Goal: Feedback & Contribution: Leave review/rating

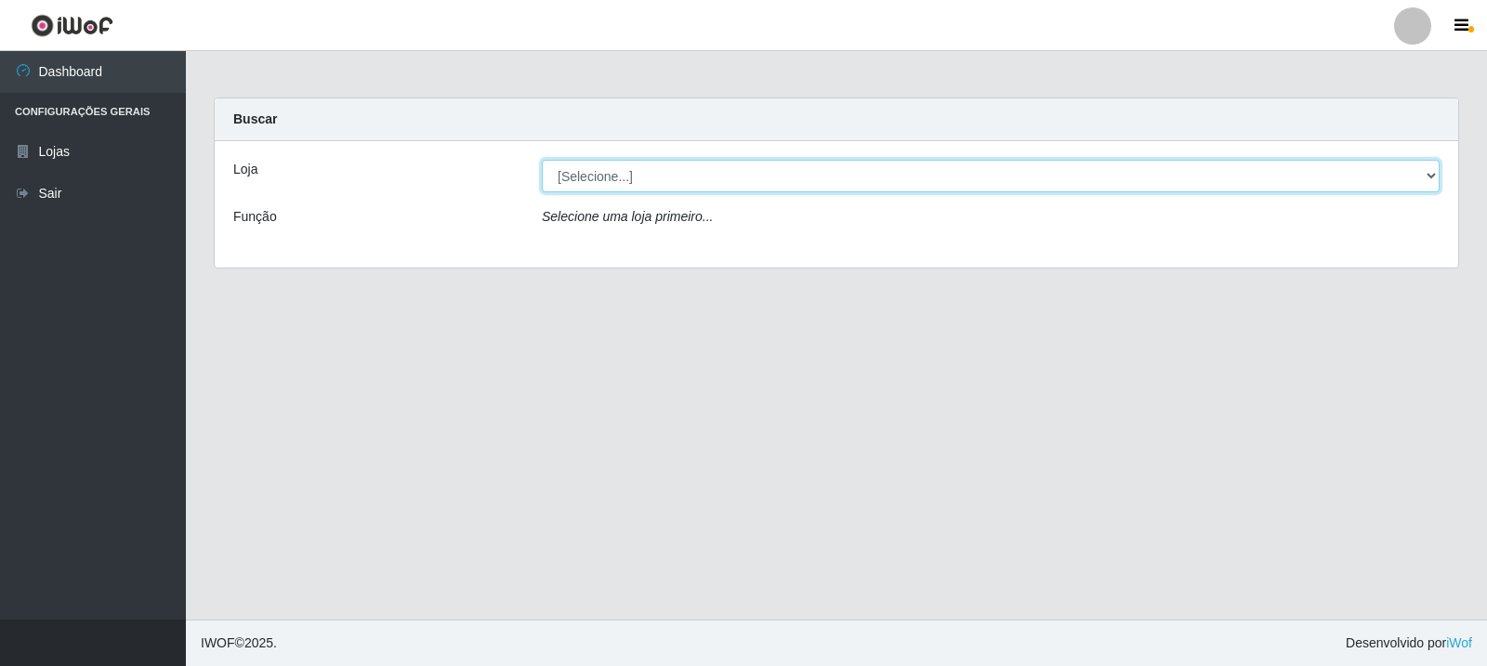
click at [794, 187] on select "[Selecione...] Rede Compras Supermercados - LOJA 3" at bounding box center [991, 176] width 898 height 33
select select "162"
click at [542, 160] on select "[Selecione...] Rede Compras Supermercados - LOJA 3" at bounding box center [991, 176] width 898 height 33
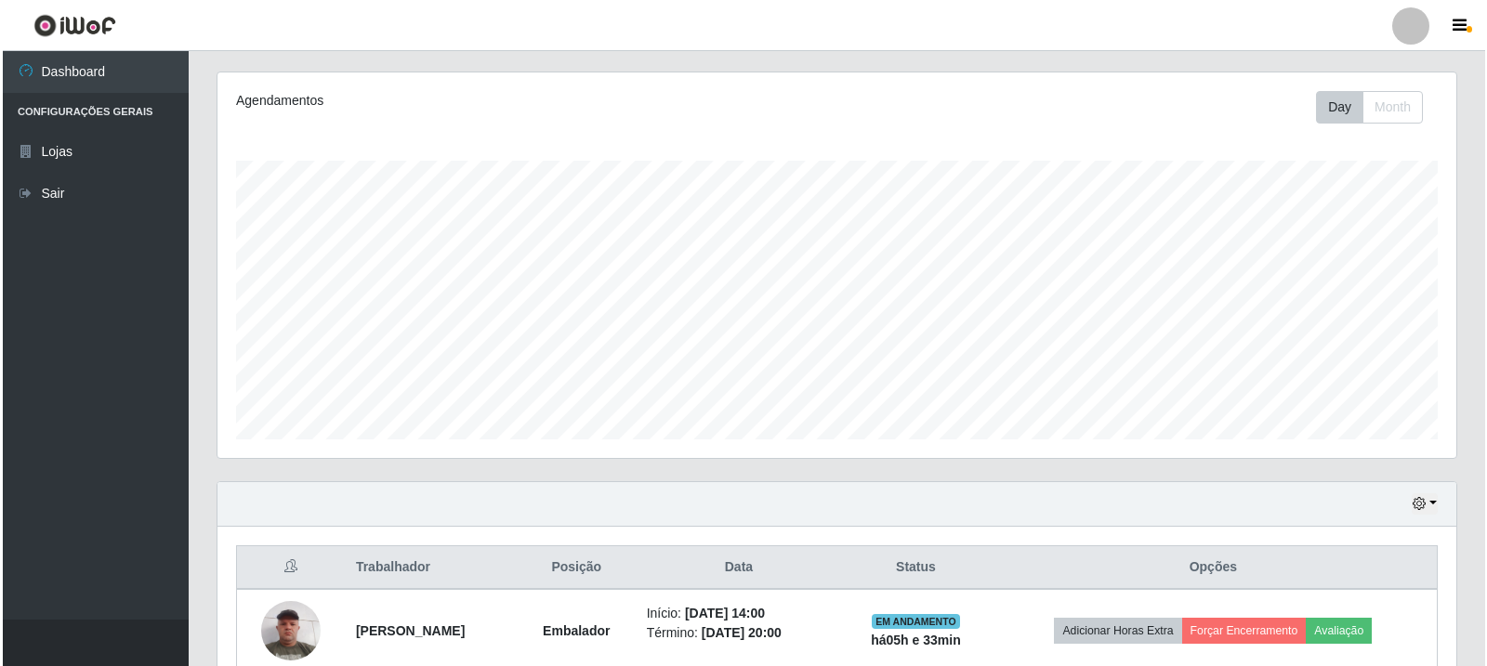
scroll to position [402, 0]
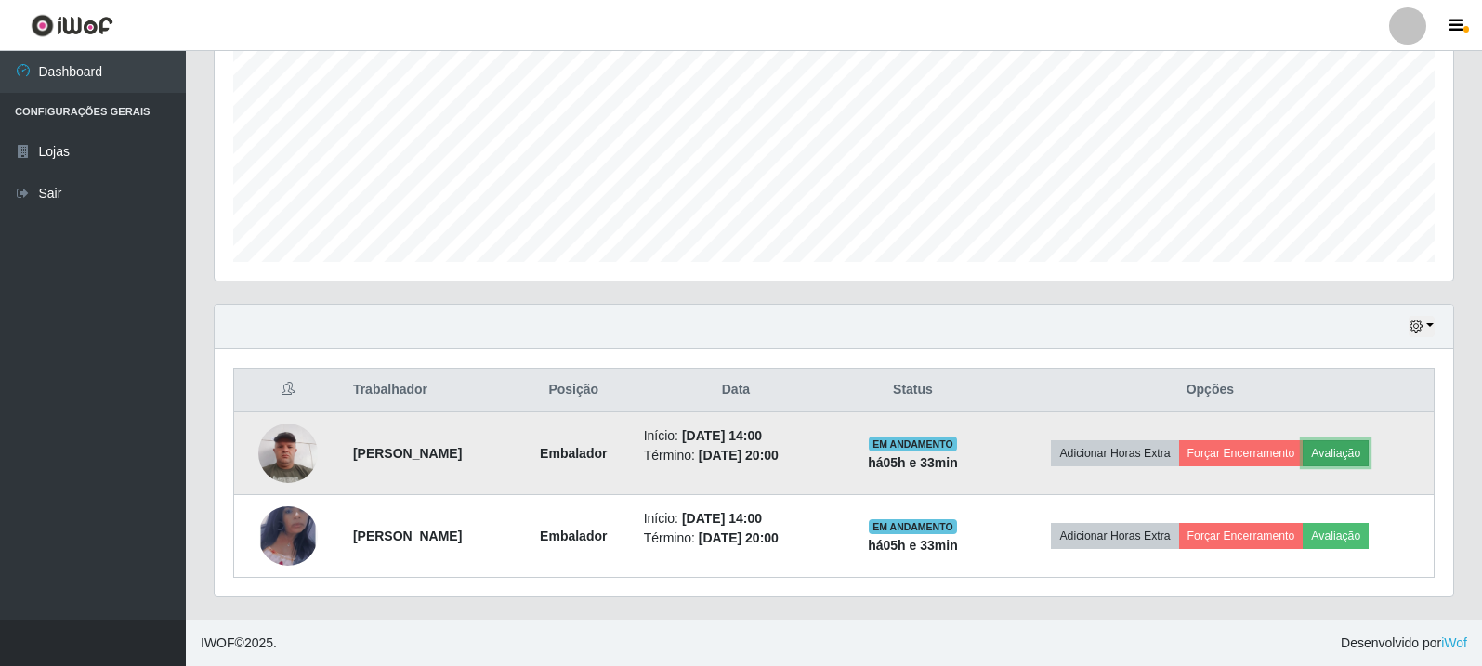
click at [1361, 461] on button "Avaliação" at bounding box center [1336, 453] width 66 height 26
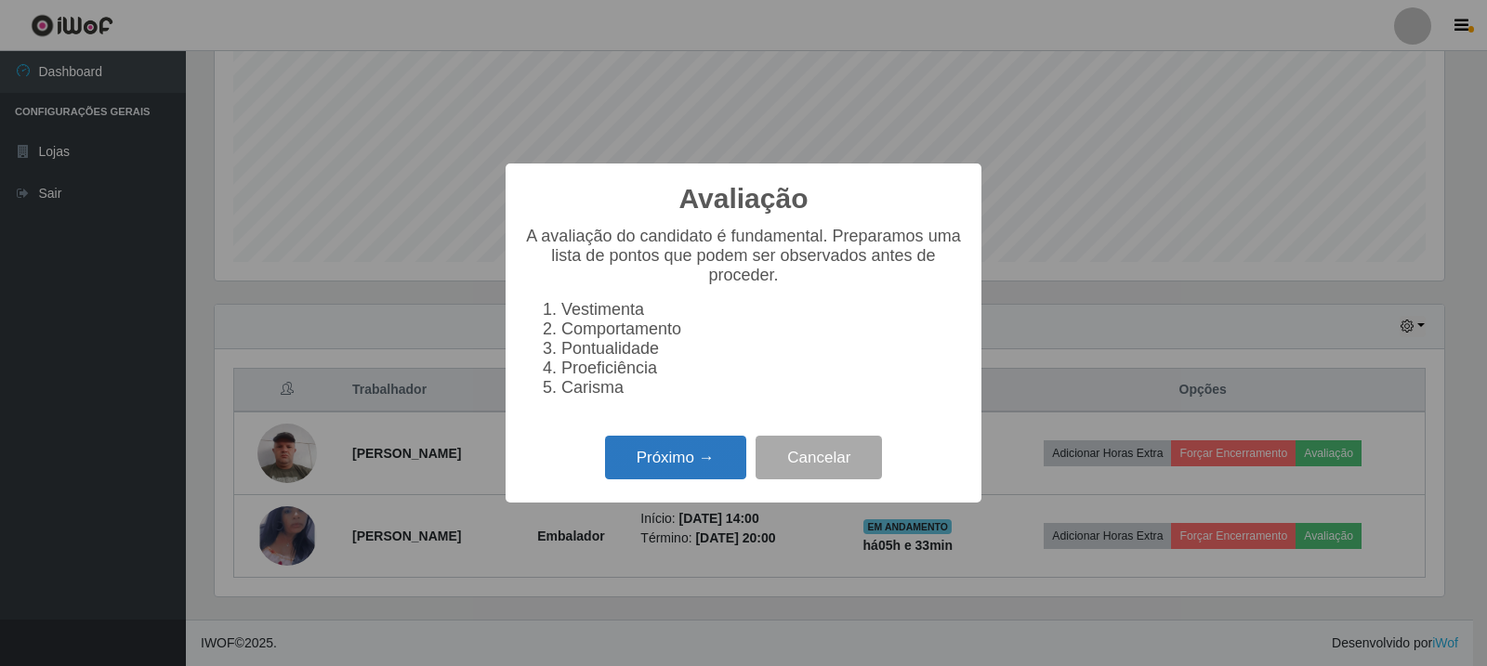
click at [701, 468] on button "Próximo →" at bounding box center [675, 458] width 141 height 44
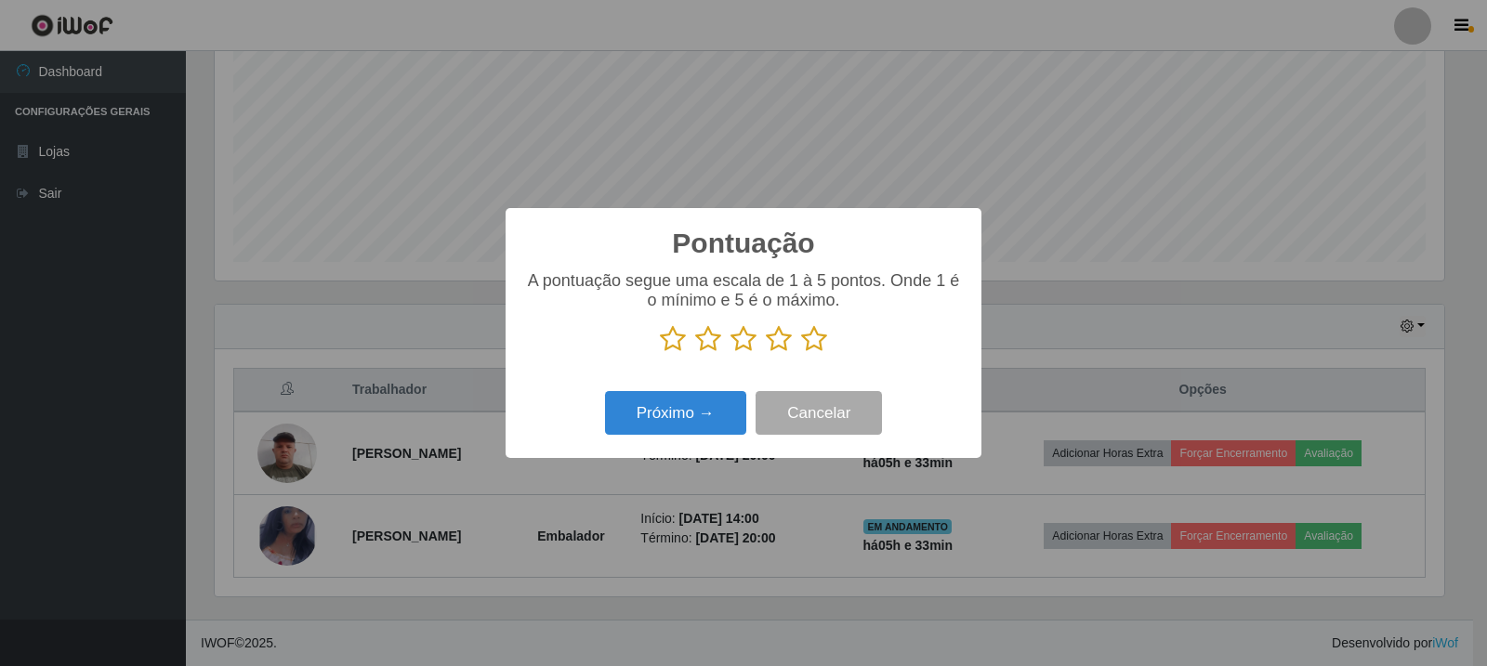
scroll to position [928828, 927984]
click at [801, 342] on icon at bounding box center [814, 339] width 26 height 28
click at [801, 353] on input "radio" at bounding box center [801, 353] width 0 height 0
click at [729, 412] on button "Próximo →" at bounding box center [675, 413] width 141 height 44
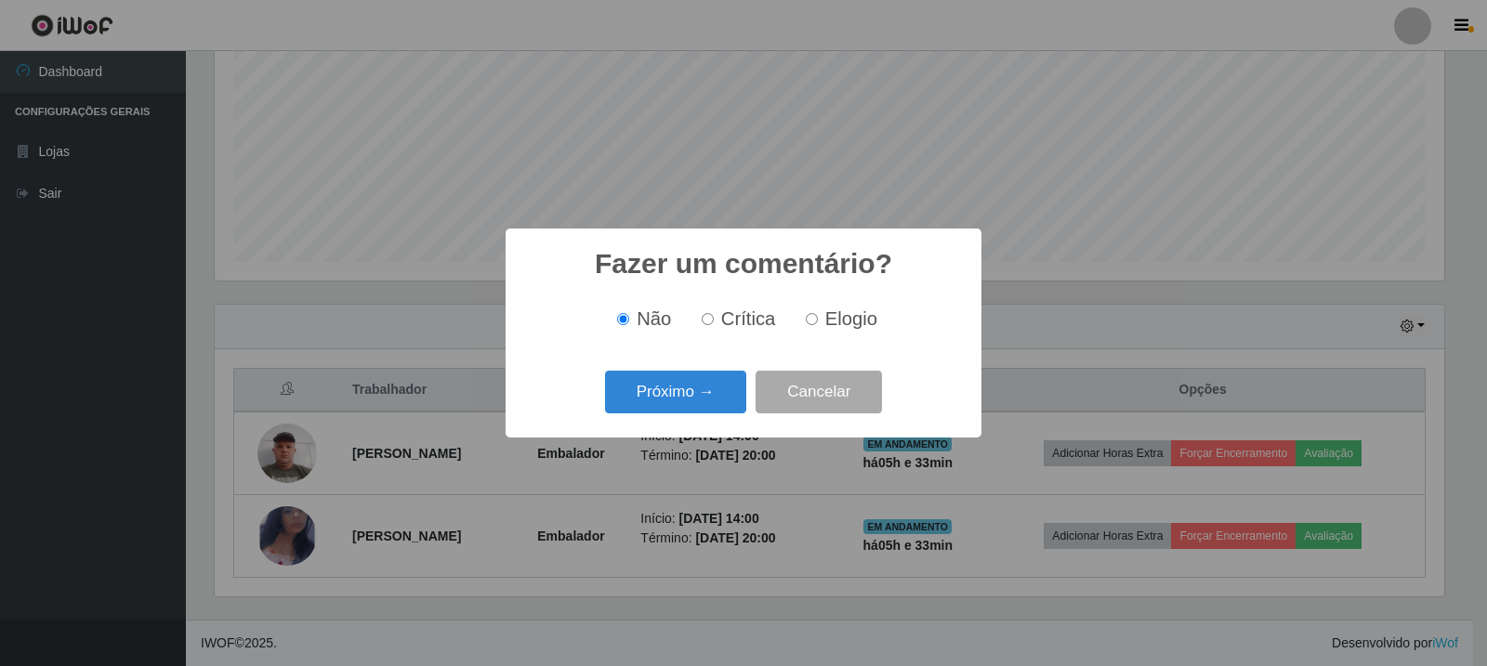
click at [822, 318] on label "Elogio" at bounding box center [837, 318] width 79 height 21
click at [818, 318] on input "Elogio" at bounding box center [812, 319] width 12 height 12
radio input "true"
click at [647, 380] on button "Próximo →" at bounding box center [675, 393] width 141 height 44
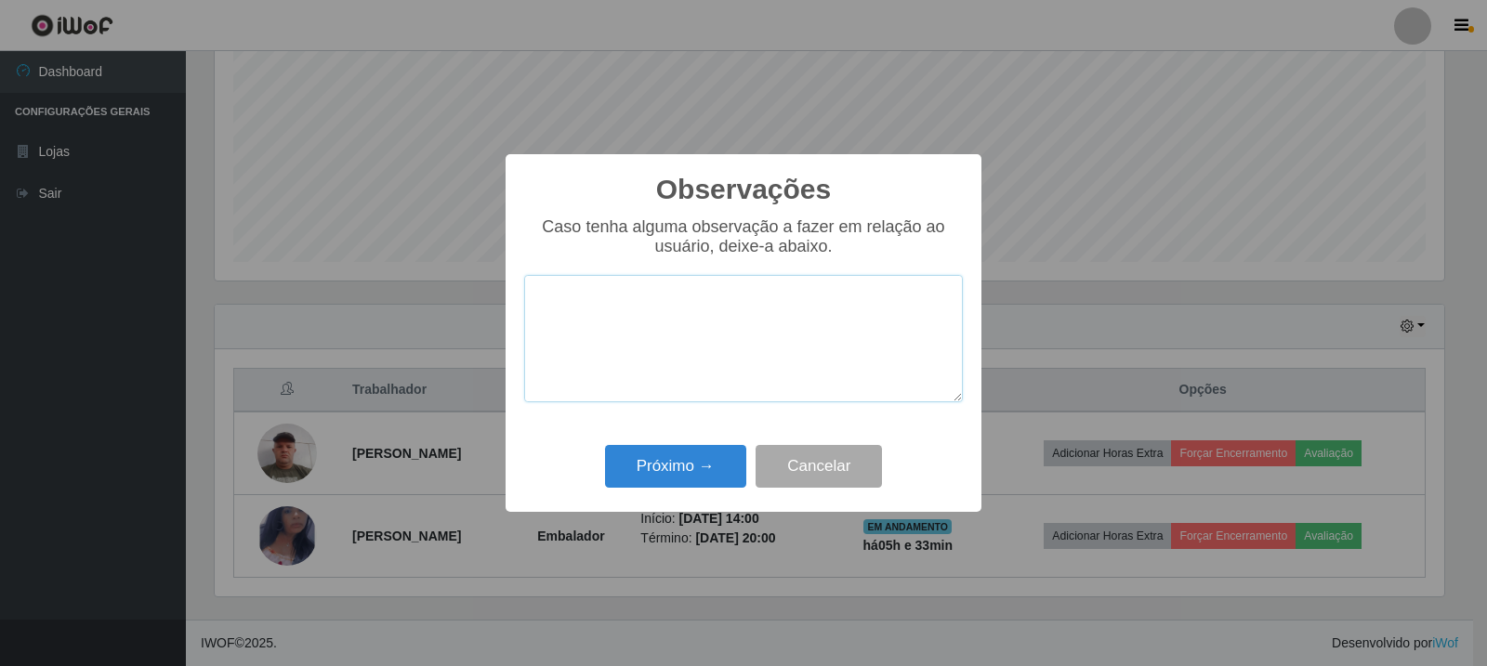
click at [695, 307] on textarea at bounding box center [743, 338] width 439 height 127
paste textarea "A Colaboradora atingiu as expectativas da loja."
click at [545, 307] on textarea "A Colaboradora atingiu as expectativas da loja." at bounding box center [743, 338] width 439 height 127
click at [670, 320] on textarea "O Colaboradora atingiu as expectativas da loja." at bounding box center [743, 338] width 439 height 127
type textarea "O Colaborador atingiu as expectativas da loja."
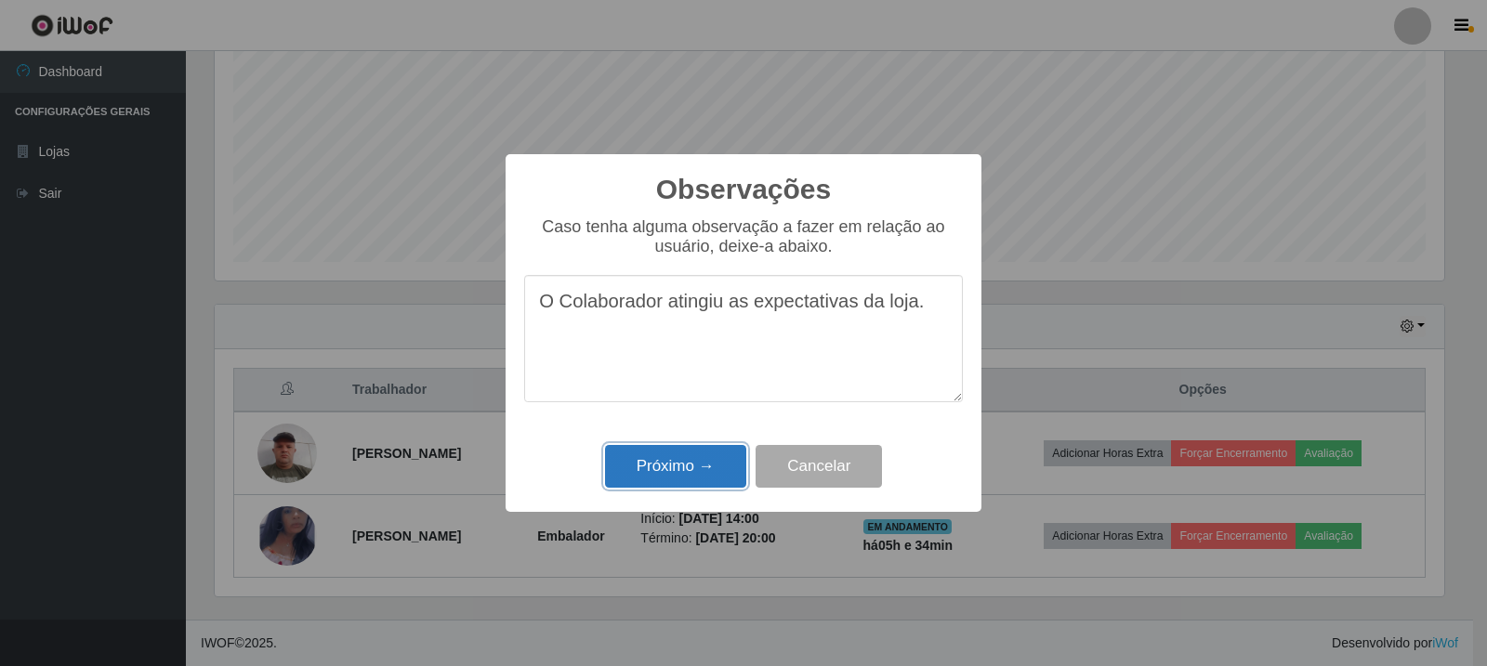
click at [672, 453] on button "Próximo →" at bounding box center [675, 467] width 141 height 44
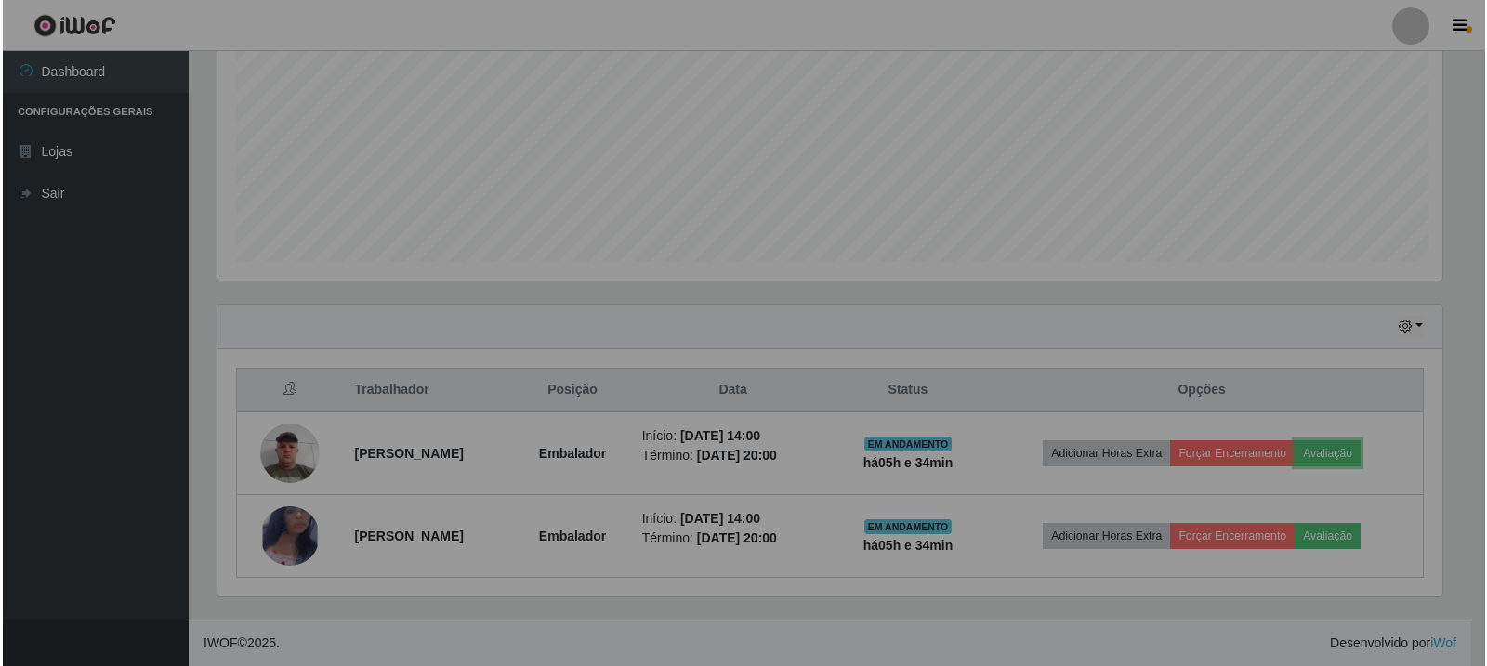
scroll to position [386, 1239]
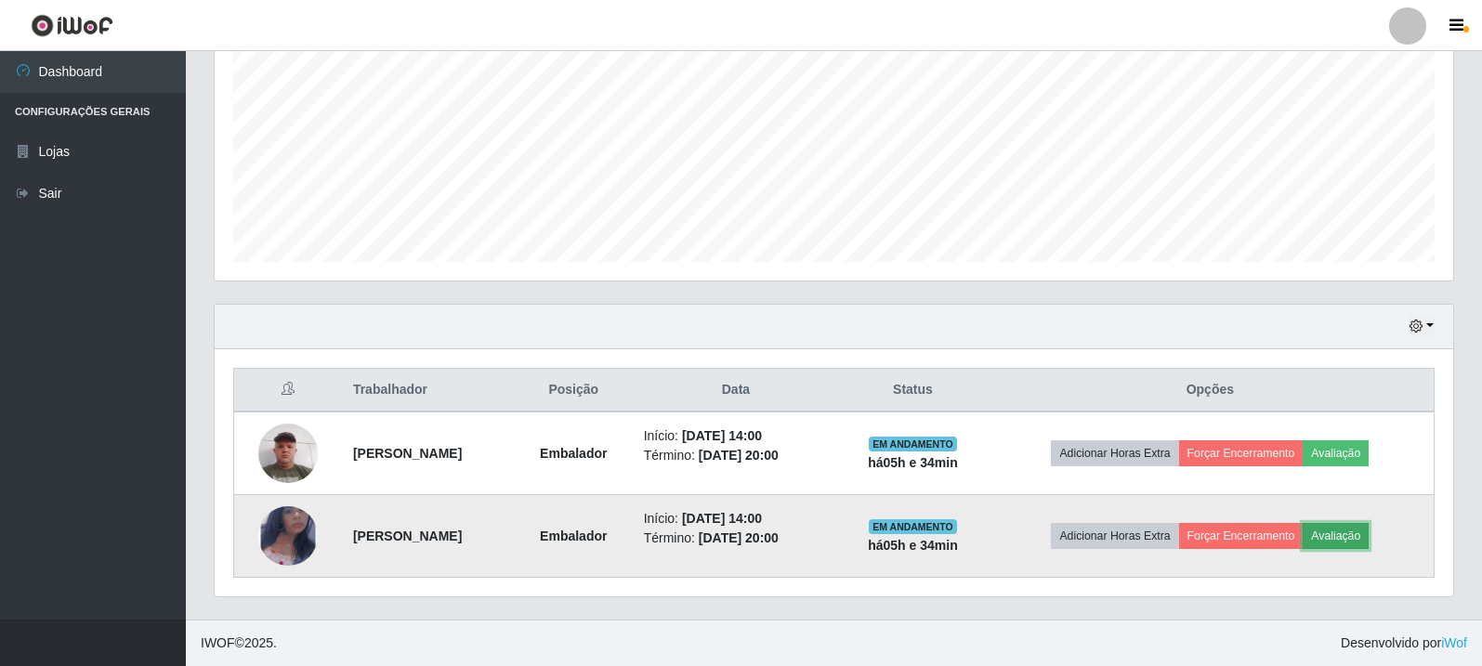
click at [1354, 525] on button "Avaliação" at bounding box center [1336, 536] width 66 height 26
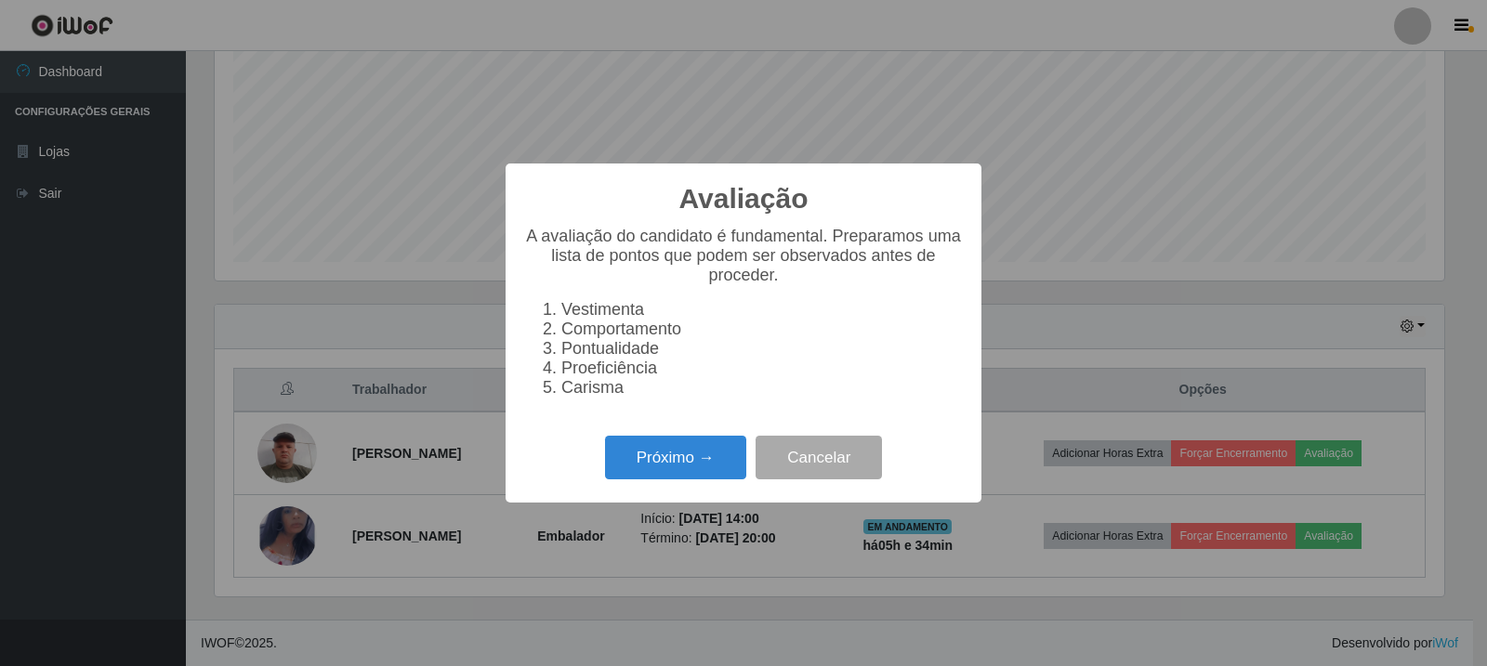
scroll to position [386, 1229]
click at [668, 472] on button "Próximo →" at bounding box center [675, 458] width 141 height 44
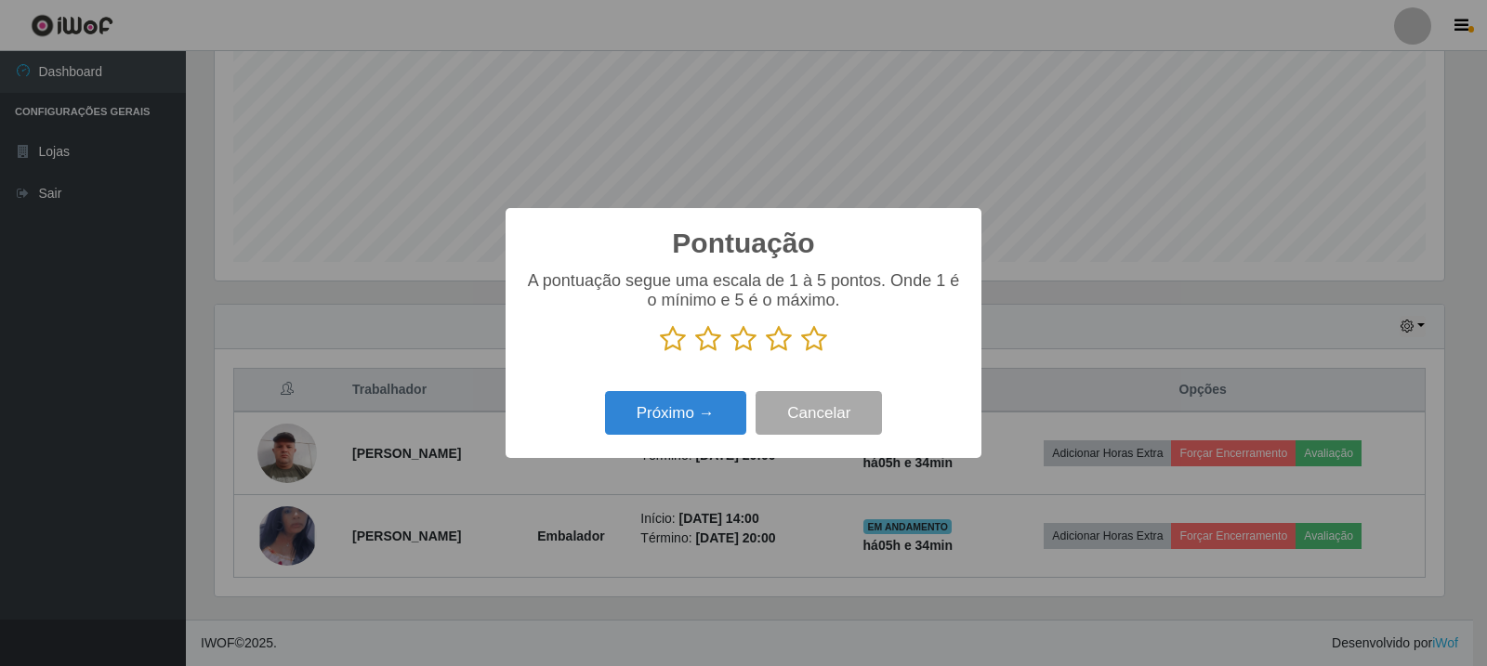
drag, startPoint x: 666, startPoint y: 349, endPoint x: 673, endPoint y: 357, distance: 9.9
click at [667, 348] on icon at bounding box center [673, 339] width 26 height 28
click at [660, 353] on input "radio" at bounding box center [660, 353] width 0 height 0
click at [690, 431] on button "Próximo →" at bounding box center [675, 413] width 141 height 44
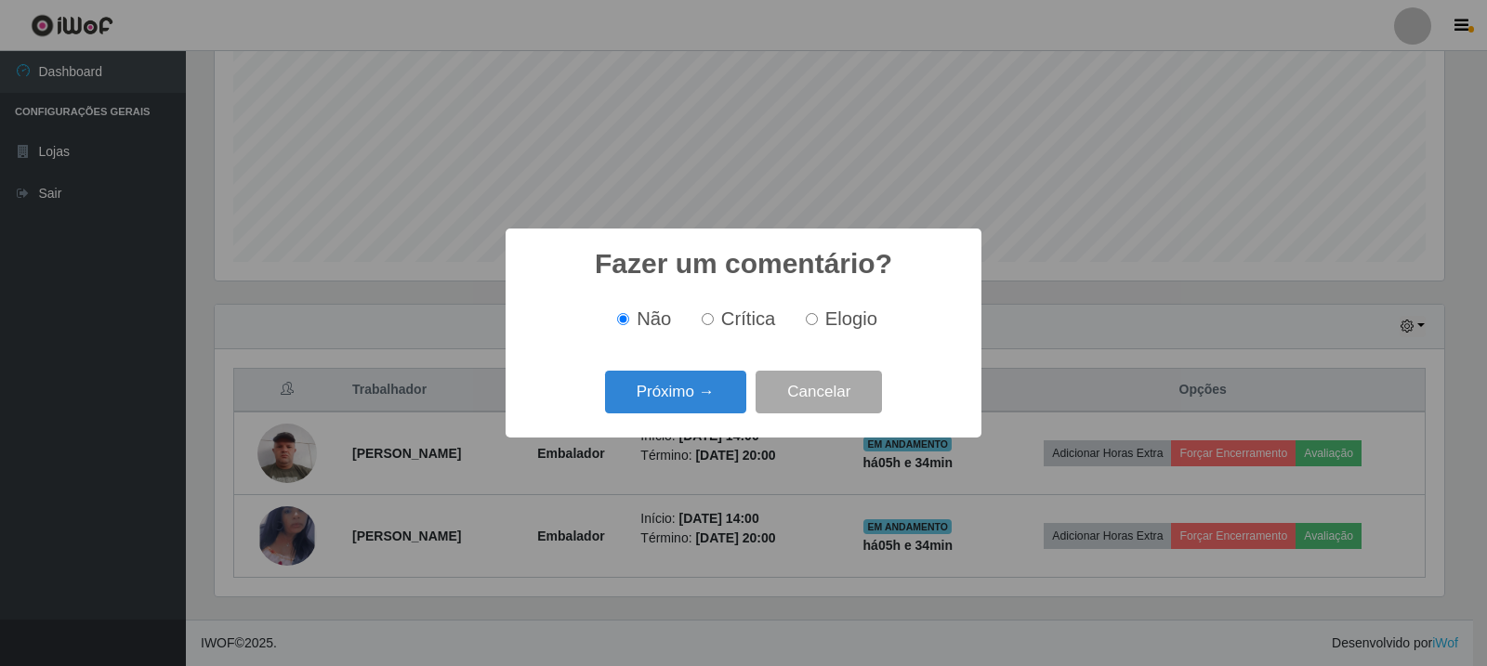
click at [716, 326] on label "Crítica" at bounding box center [735, 318] width 82 height 21
click at [714, 325] on input "Crítica" at bounding box center [708, 319] width 12 height 12
radio input "true"
click at [717, 382] on button "Próximo →" at bounding box center [675, 393] width 141 height 44
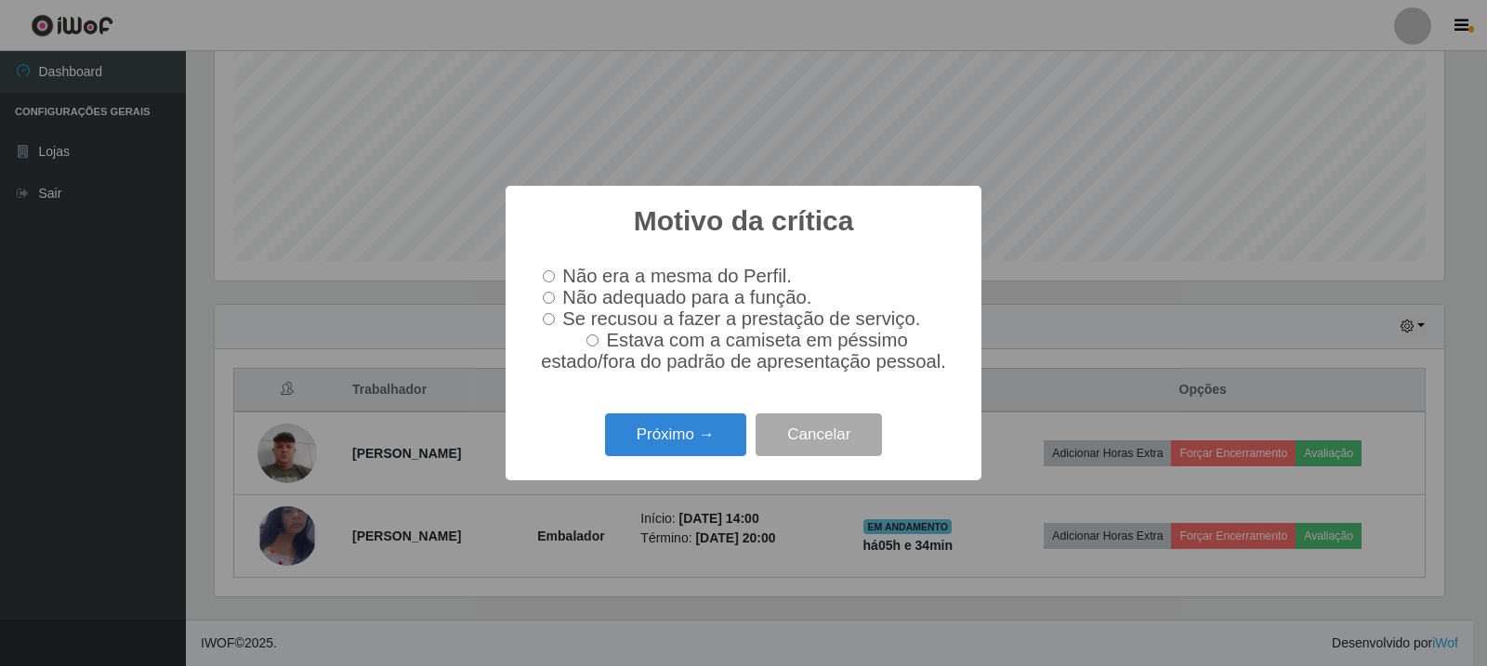
click at [585, 293] on span "Não adequado para a função." at bounding box center [686, 297] width 249 height 20
click at [555, 293] on input "Não adequado para a função." at bounding box center [549, 298] width 12 height 12
radio input "true"
click at [690, 430] on button "Próximo →" at bounding box center [675, 435] width 141 height 44
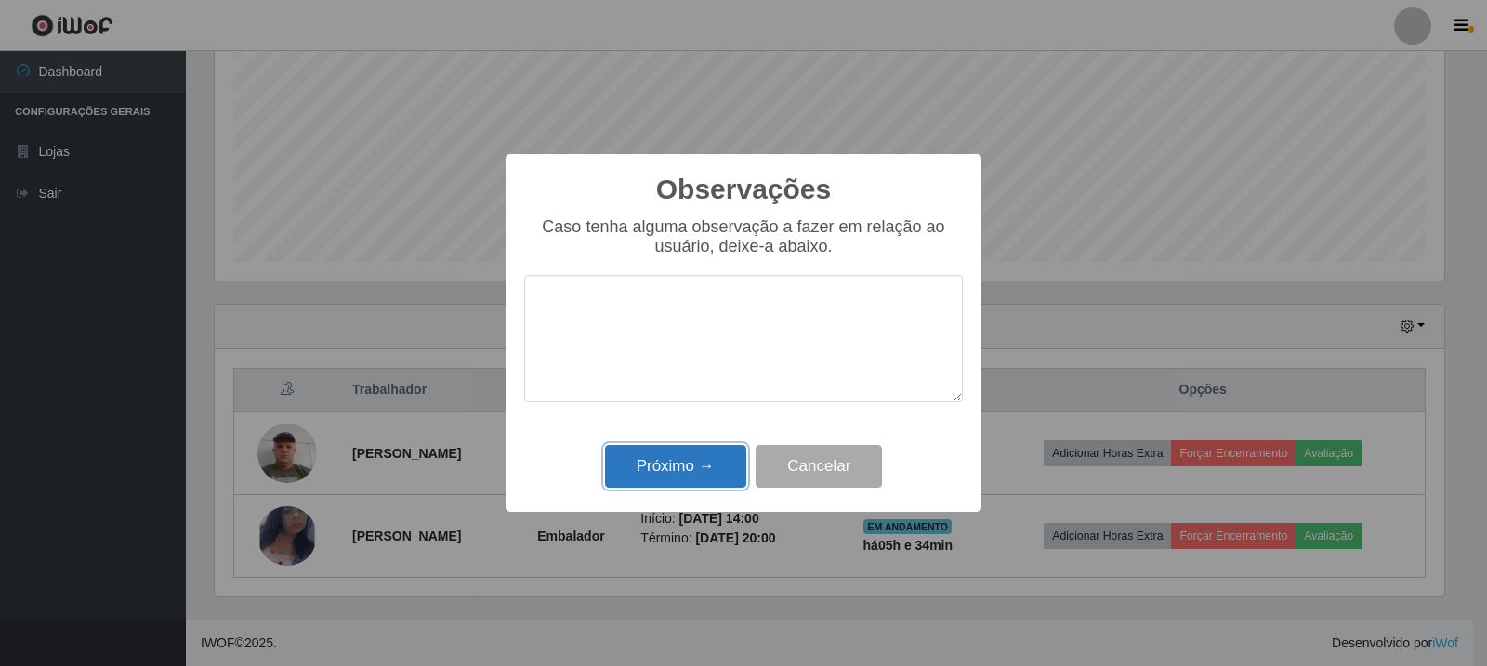
click at [694, 463] on button "Próximo →" at bounding box center [675, 467] width 141 height 44
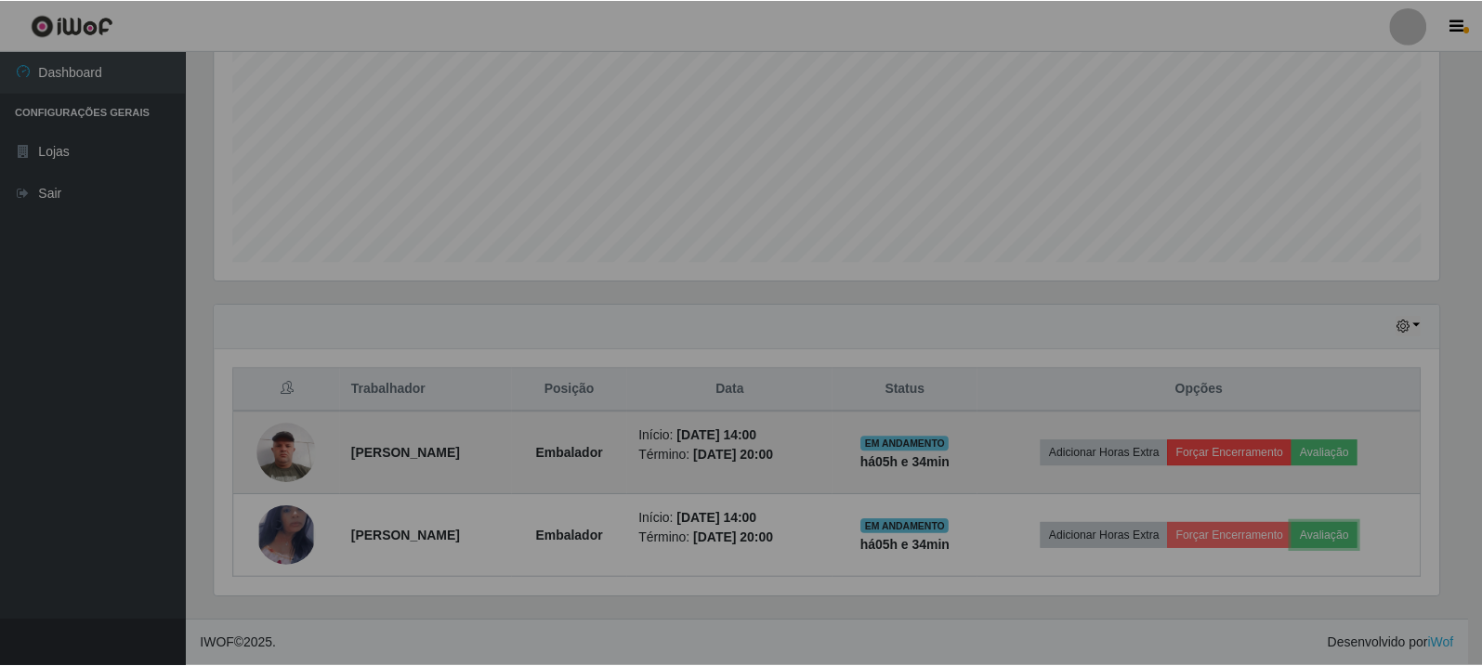
scroll to position [386, 1239]
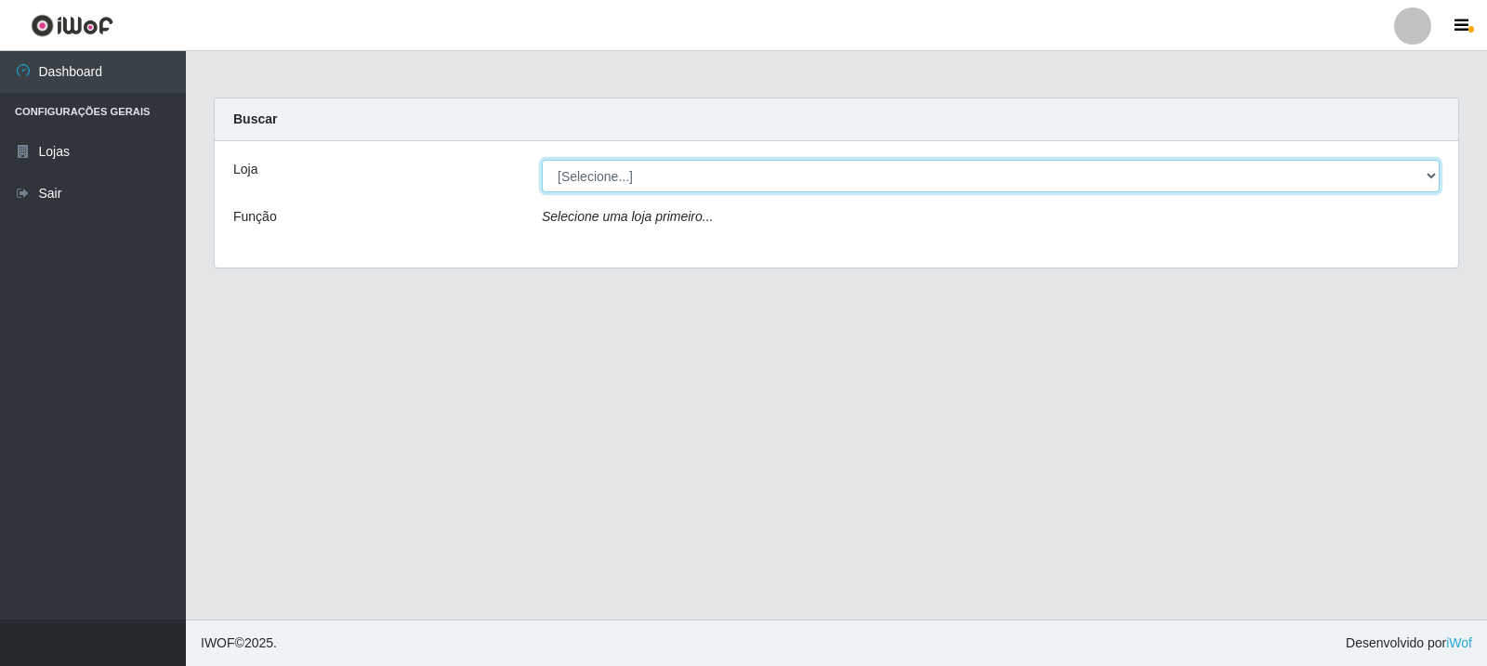
drag, startPoint x: 766, startPoint y: 168, endPoint x: 768, endPoint y: 186, distance: 17.9
click at [766, 168] on select "[Selecione...] Rede Compras Supermercados - LOJA 3" at bounding box center [991, 176] width 898 height 33
select select "162"
click at [542, 160] on select "[Selecione...] Rede Compras Supermercados - LOJA 3" at bounding box center [991, 176] width 898 height 33
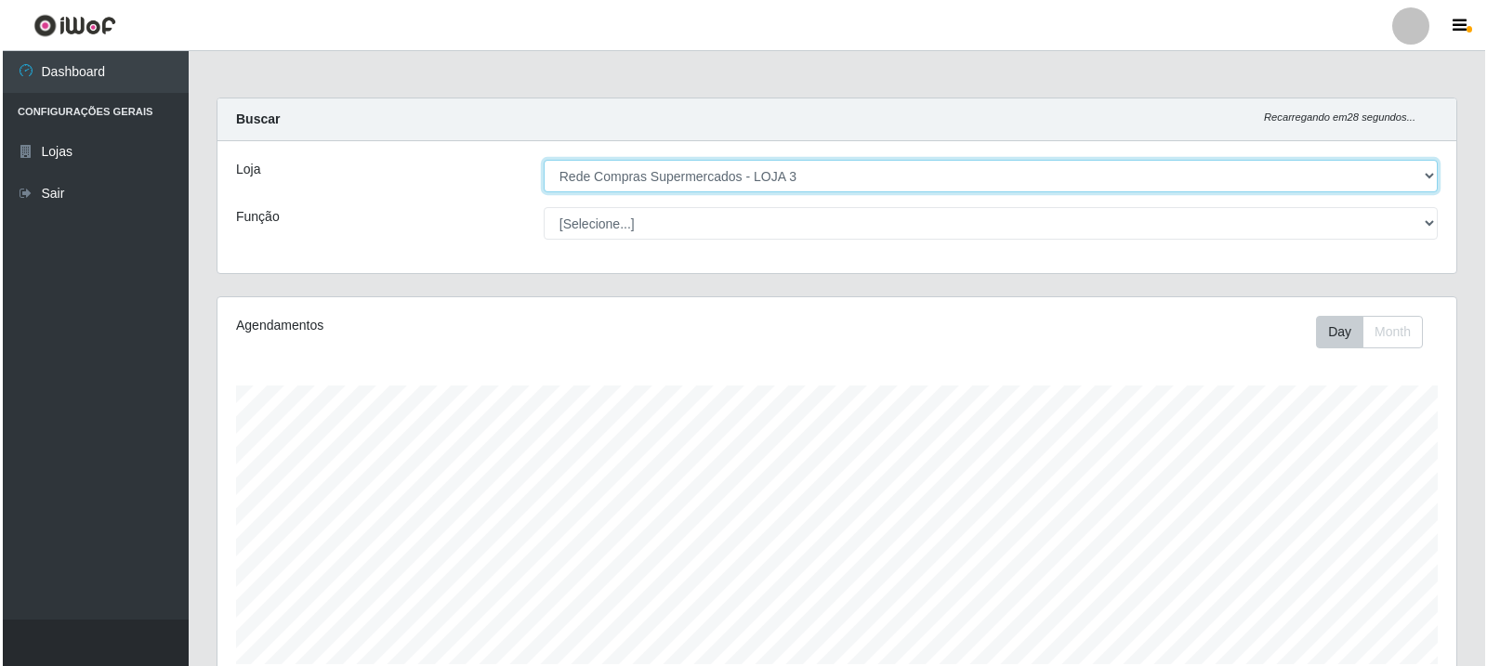
scroll to position [402, 0]
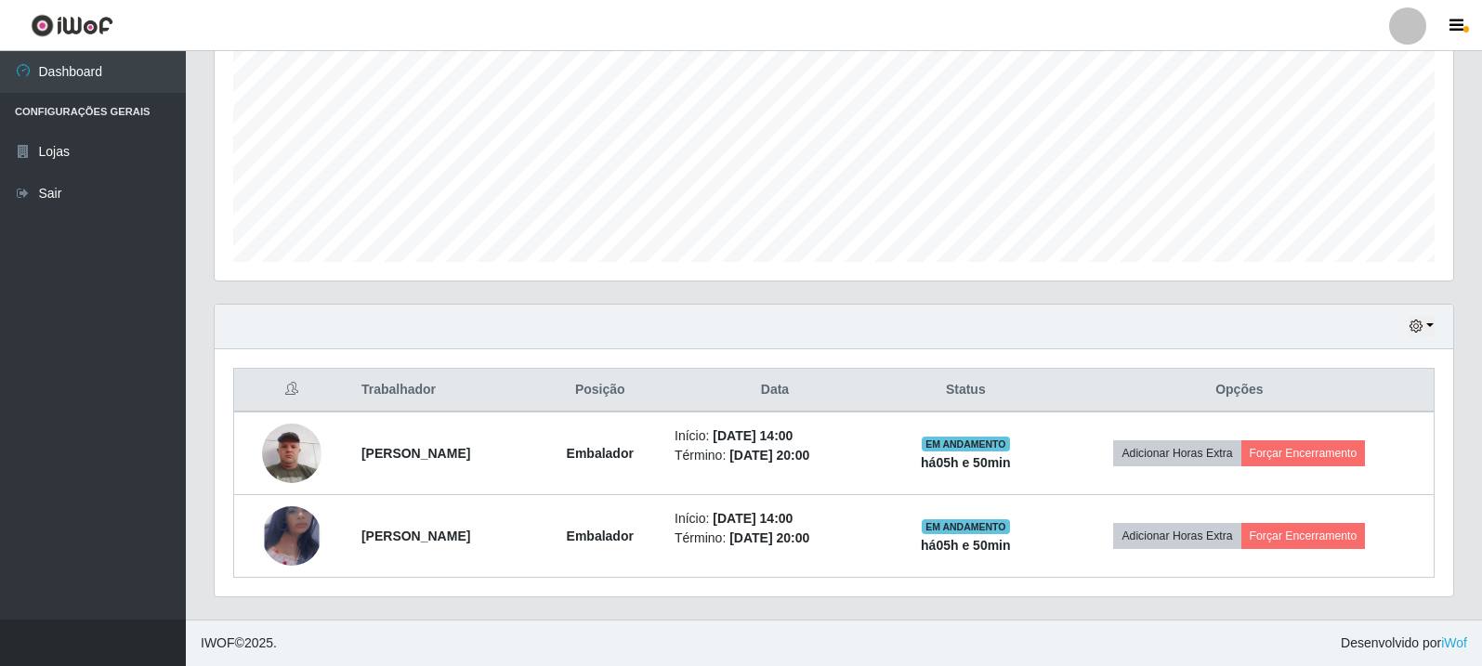
click at [1296, 343] on div "Hoje 1 dia 3 dias 1 Semana Não encerrados" at bounding box center [834, 327] width 1239 height 45
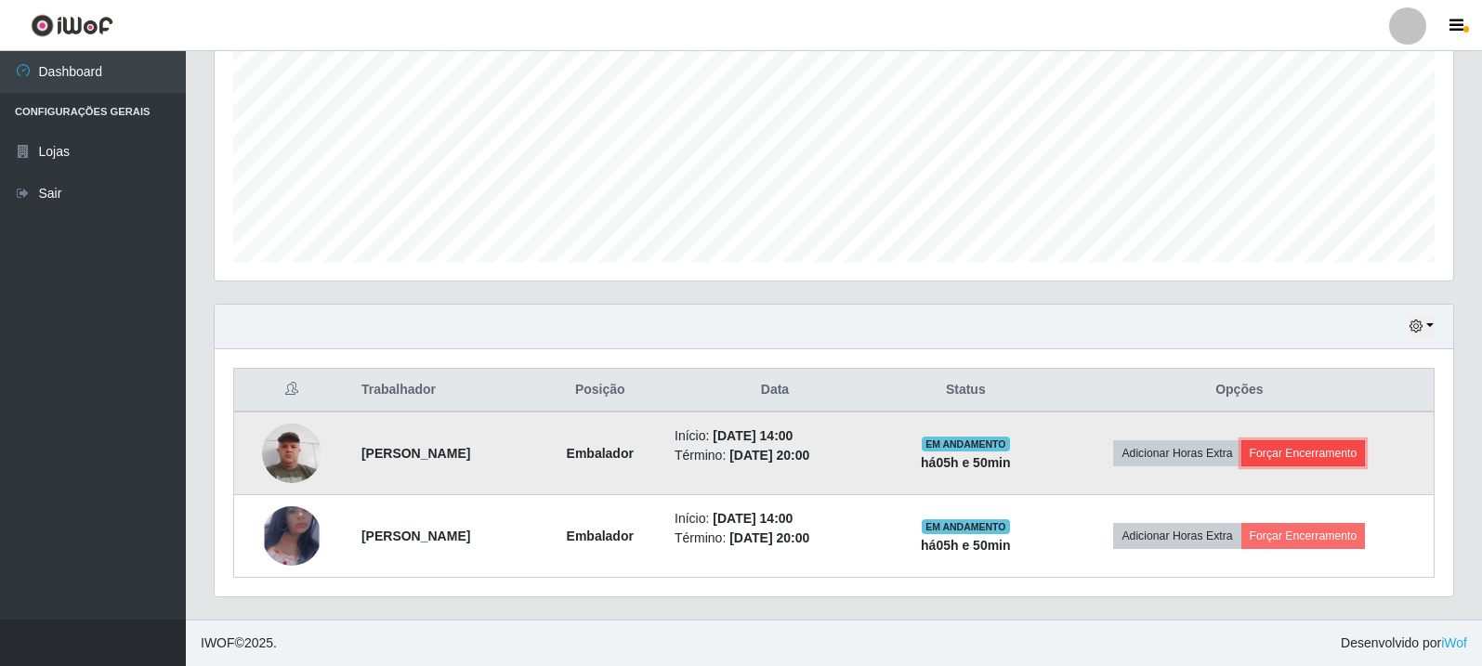
click at [1359, 457] on button "Forçar Encerramento" at bounding box center [1303, 453] width 125 height 26
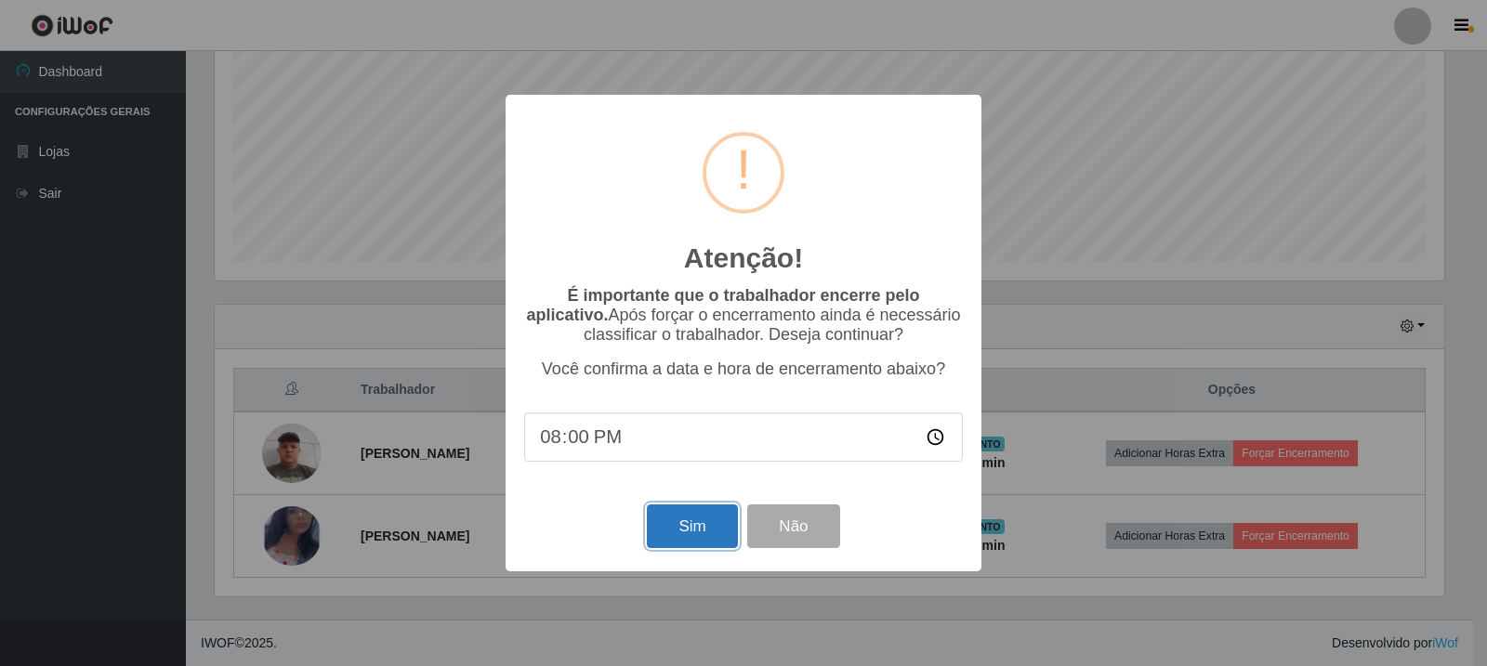
click at [667, 520] on button "Sim" at bounding box center [692, 527] width 90 height 44
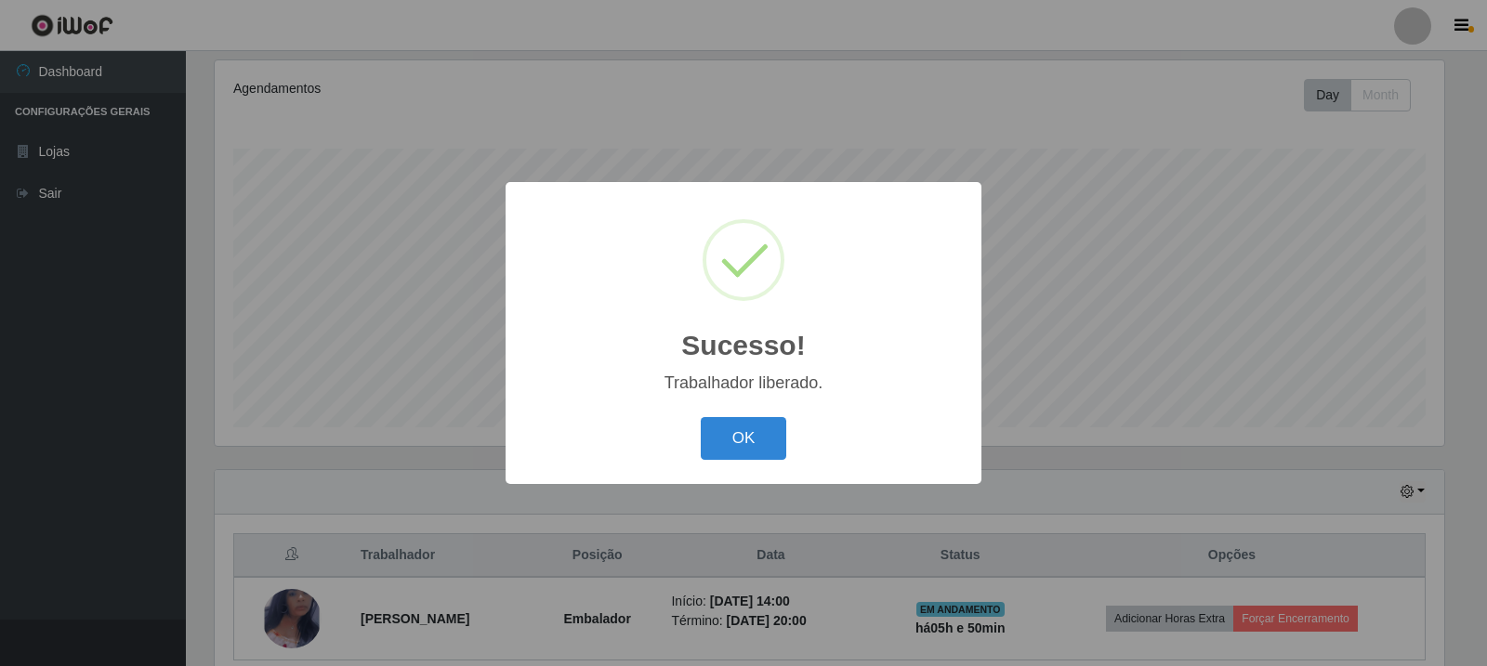
click at [690, 433] on div "OK Cancel" at bounding box center [743, 438] width 439 height 53
click at [710, 436] on button "OK" at bounding box center [744, 439] width 86 height 44
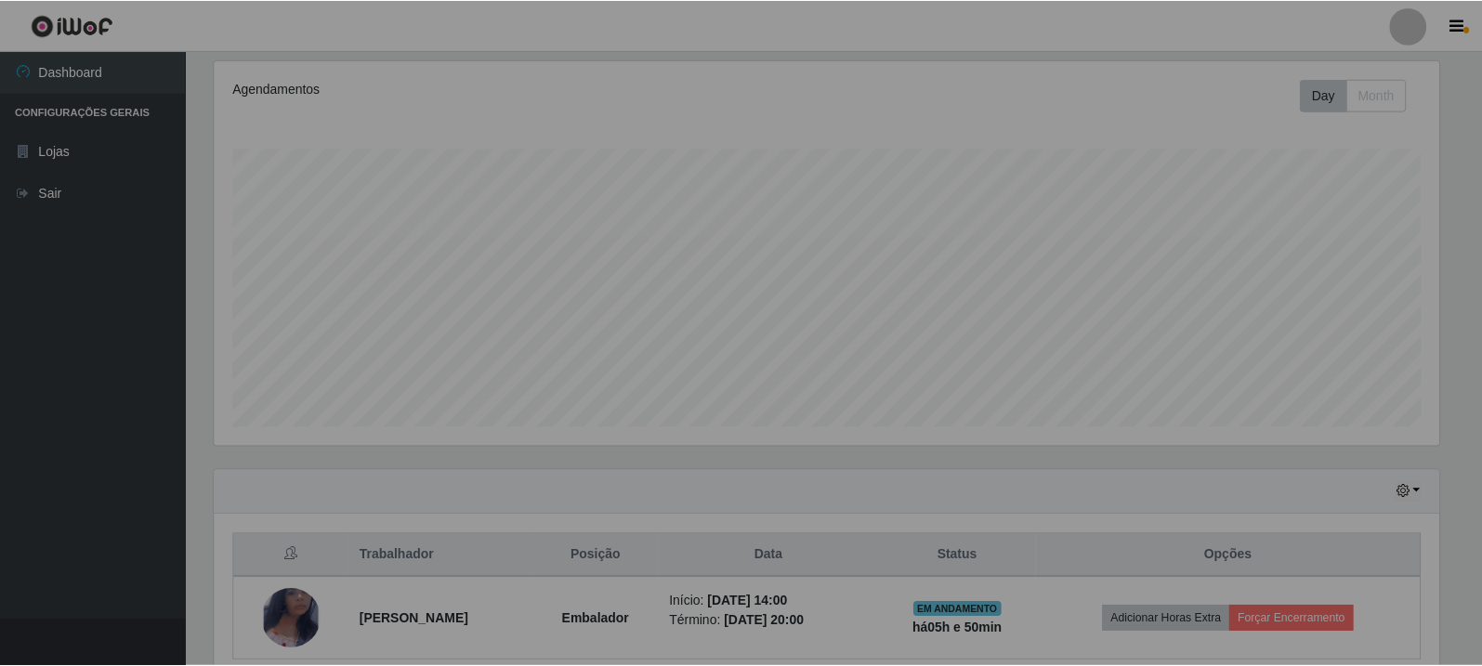
scroll to position [386, 1239]
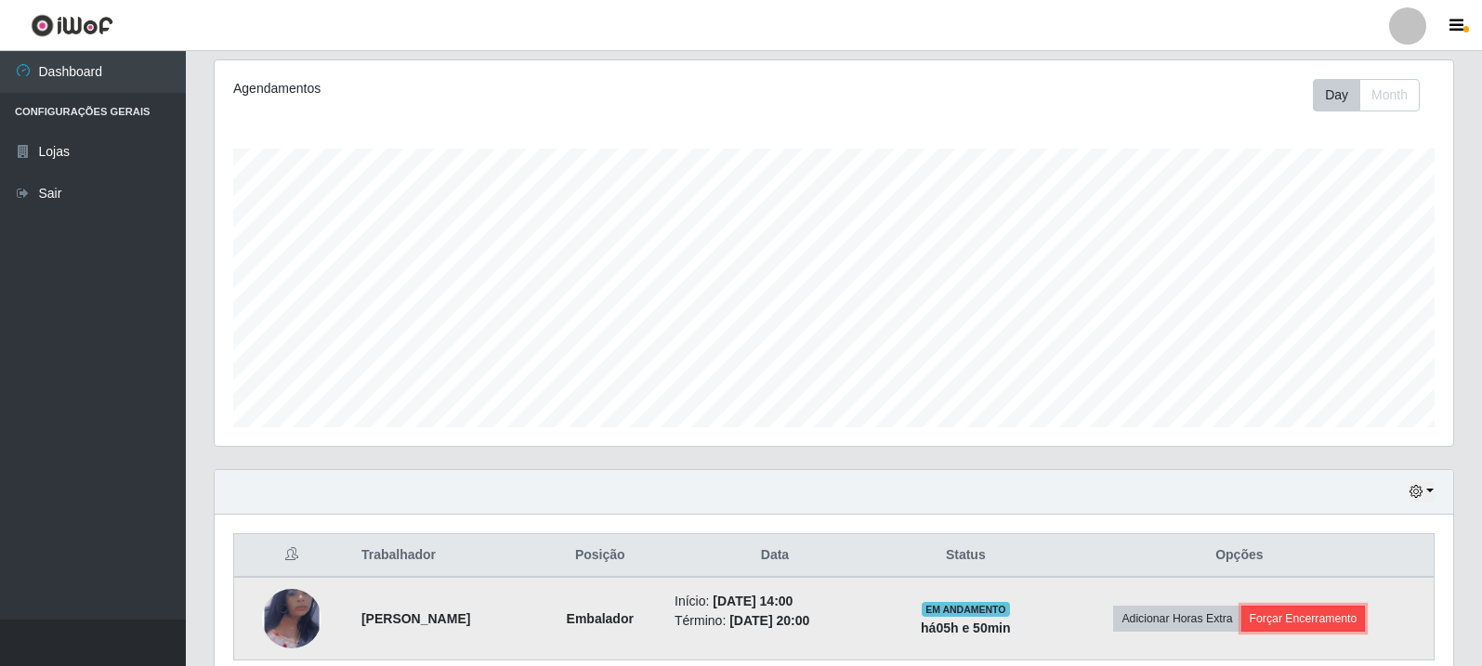
click at [1325, 628] on button "Forçar Encerramento" at bounding box center [1303, 619] width 125 height 26
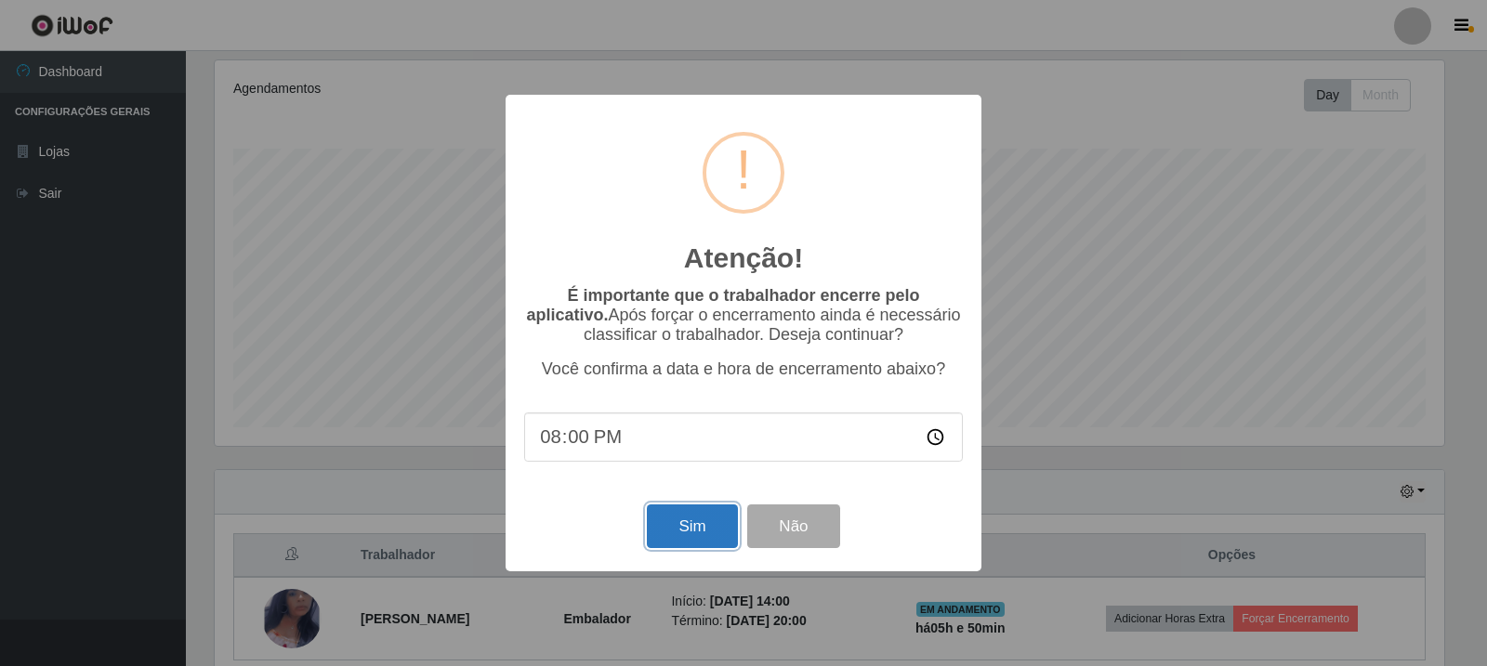
click at [685, 519] on button "Sim" at bounding box center [692, 527] width 90 height 44
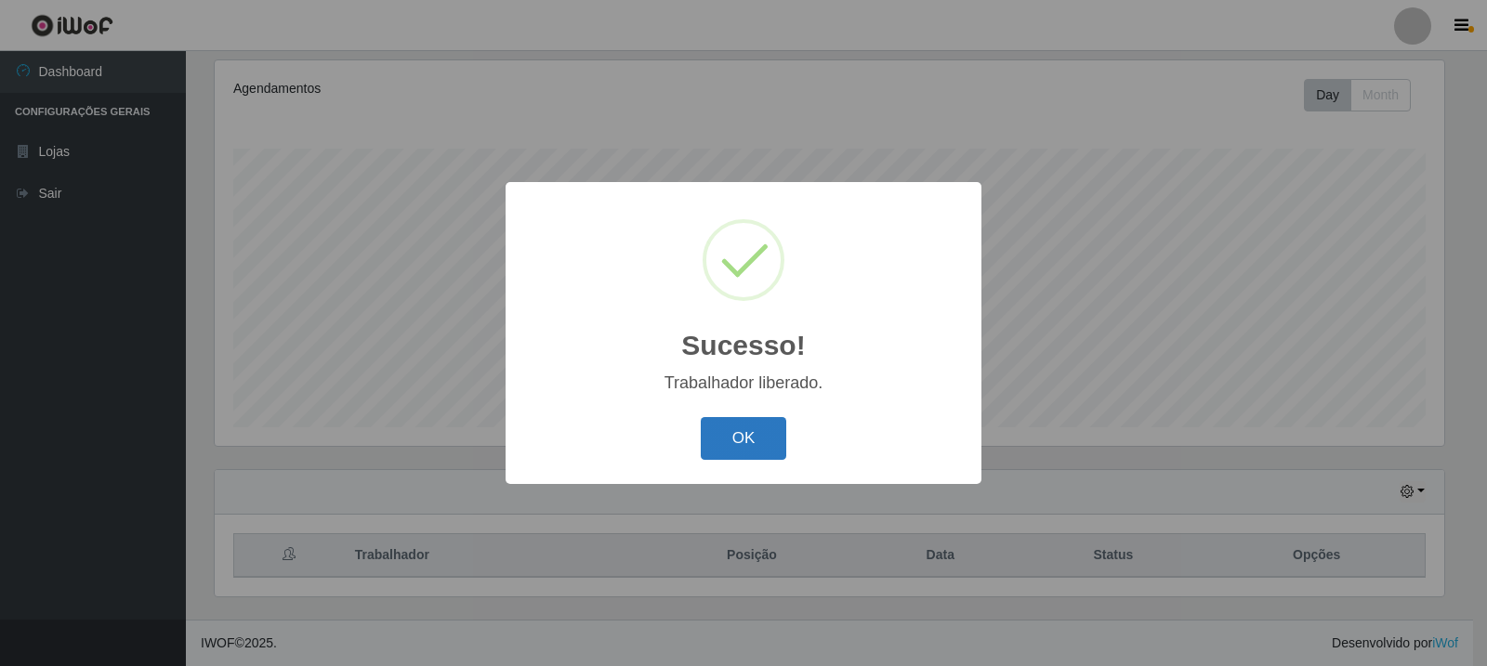
click at [759, 442] on button "OK" at bounding box center [744, 439] width 86 height 44
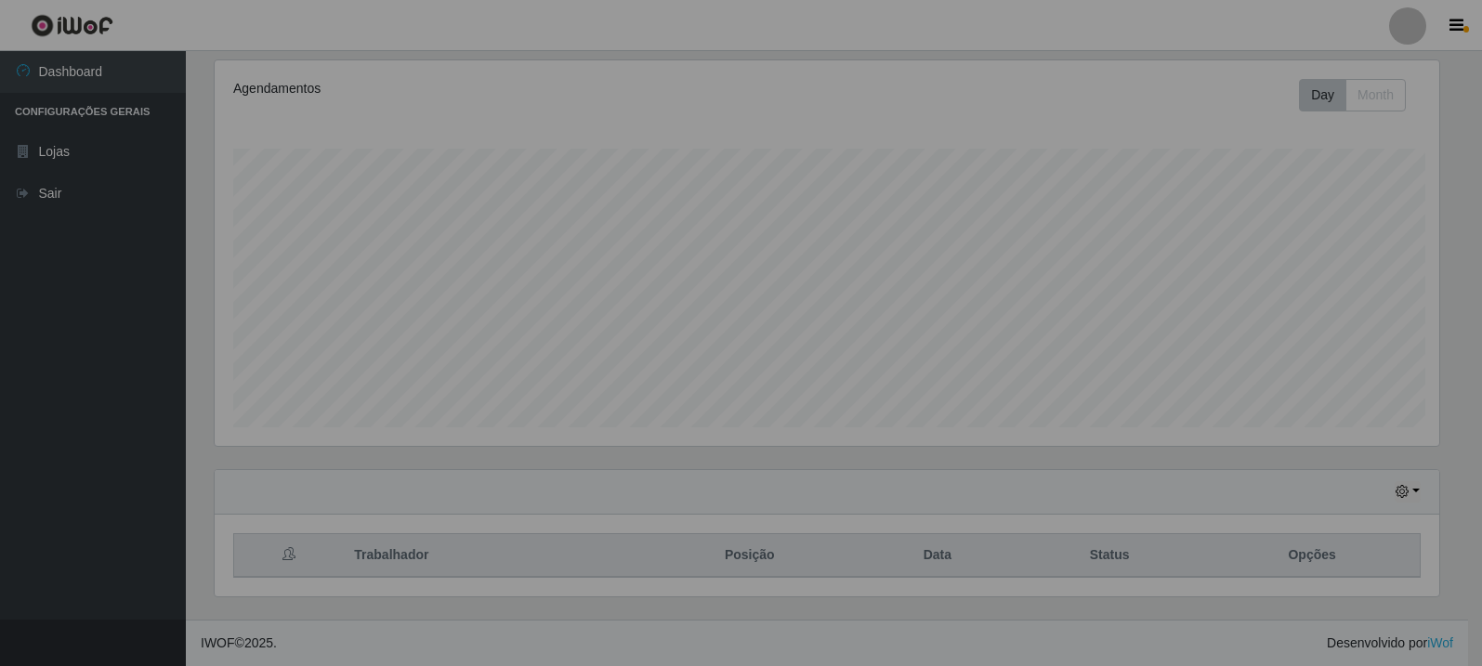
scroll to position [386, 1239]
